Goal: Information Seeking & Learning: Learn about a topic

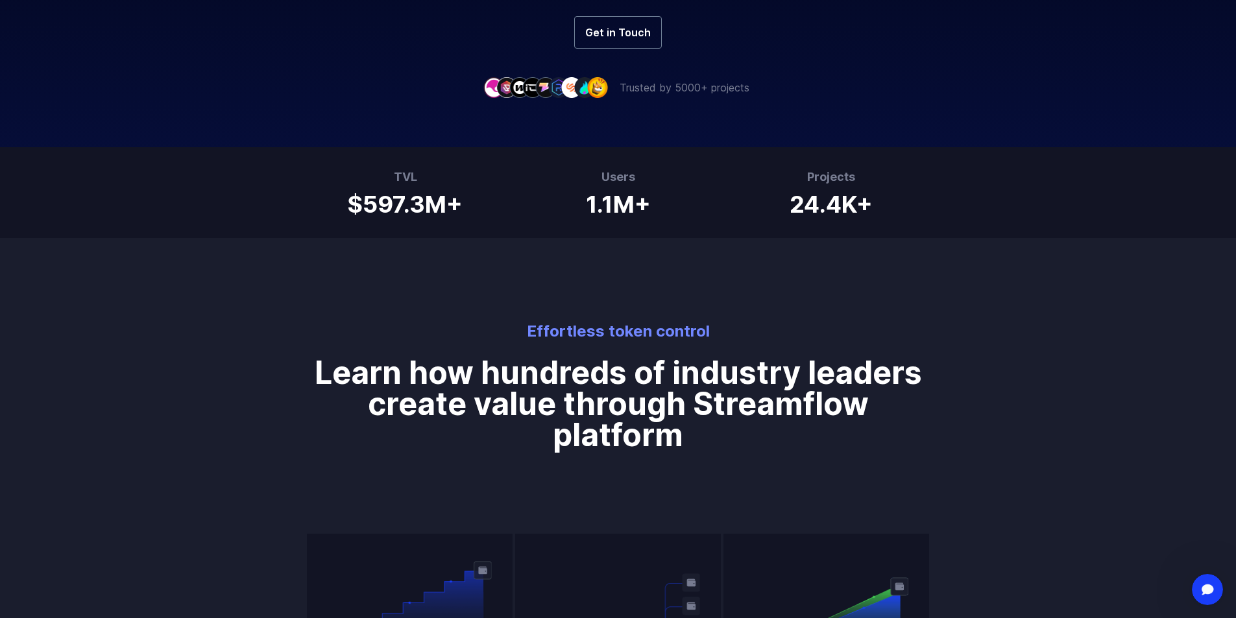
scroll to position [454, 0]
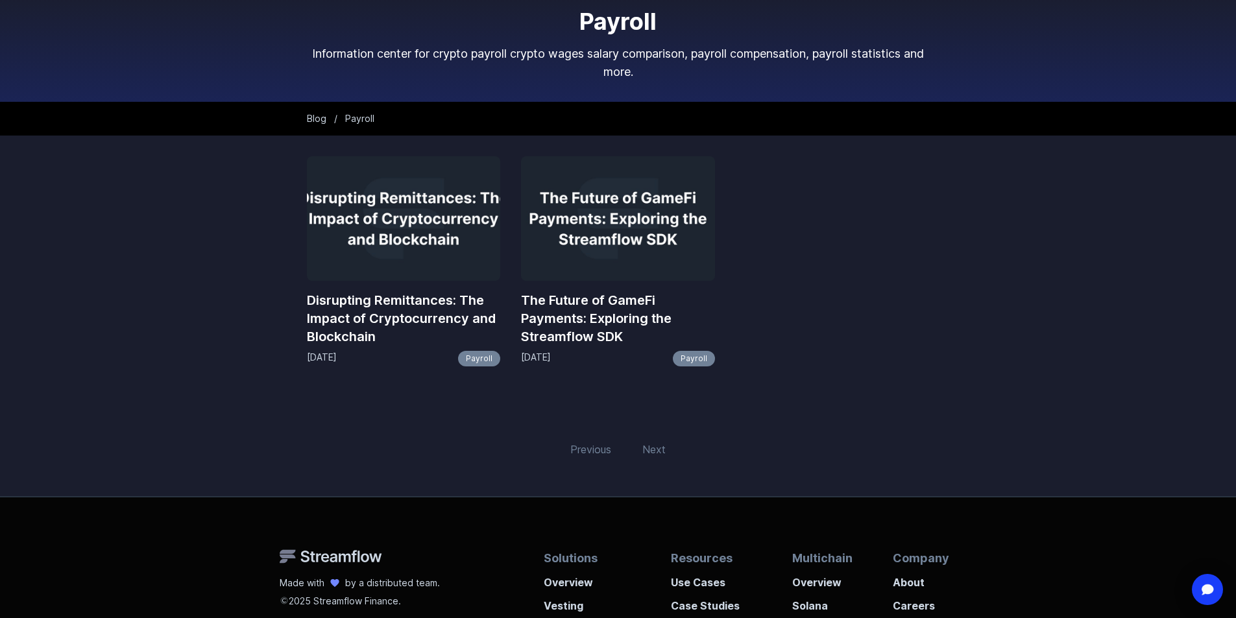
scroll to position [130, 0]
